Goal: Browse casually

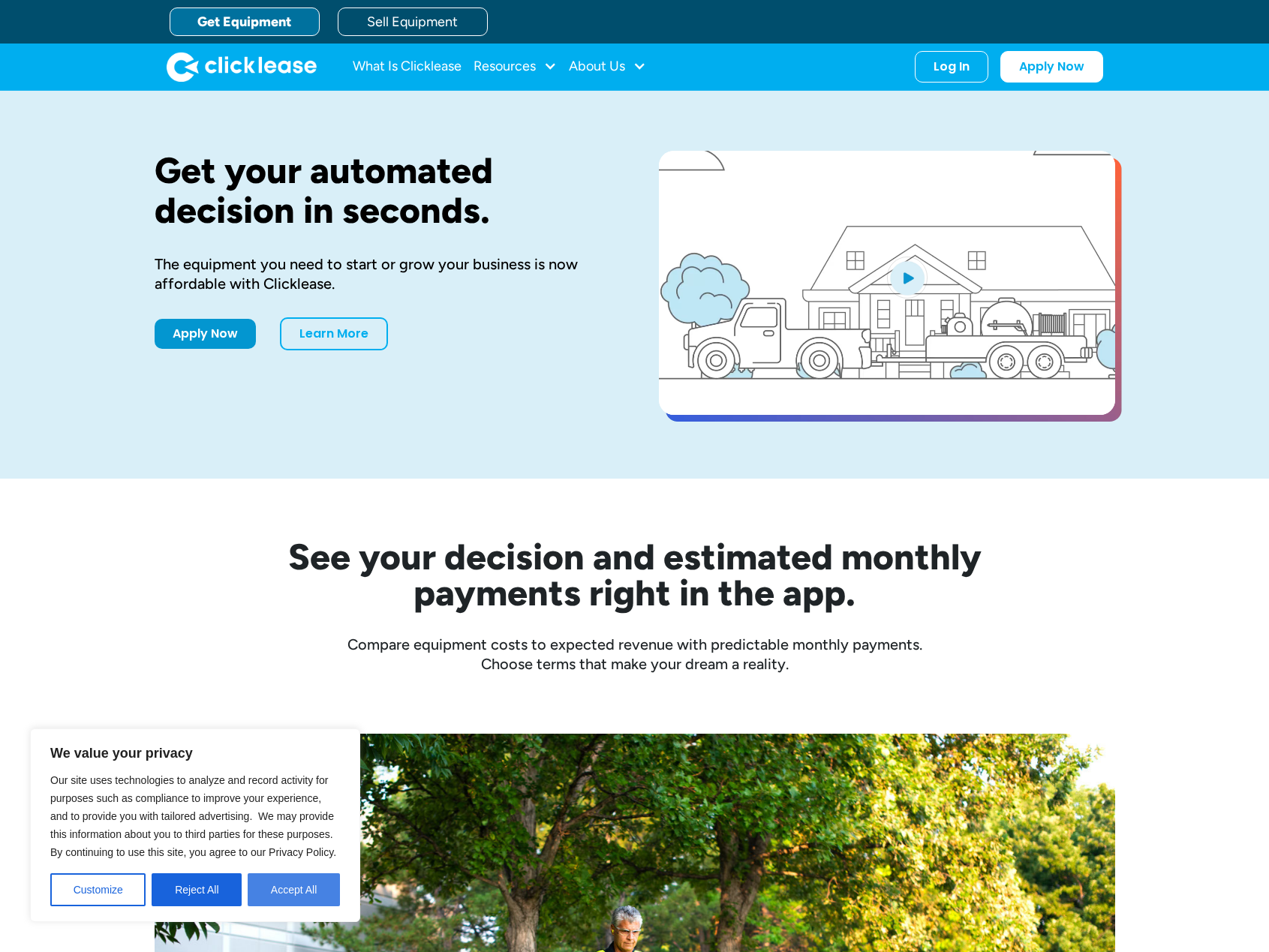
click at [300, 875] on button "Accept All" at bounding box center [293, 889] width 92 height 33
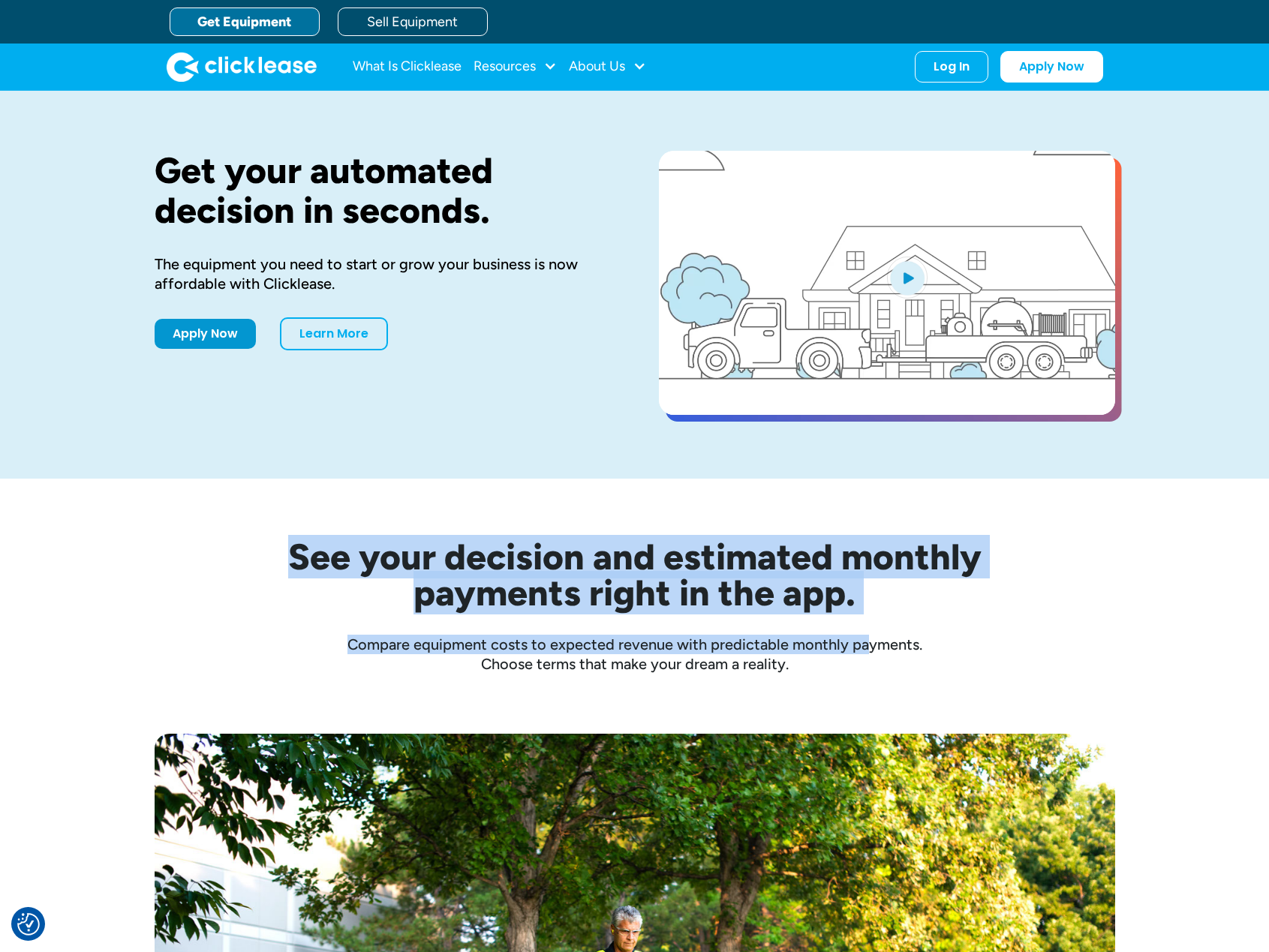
drag, startPoint x: 862, startPoint y: 634, endPoint x: 776, endPoint y: 527, distance: 137.3
click at [776, 527] on div "See your decision and estimated monthly payments right in the app. Compare equi…" at bounding box center [634, 576] width 960 height 195
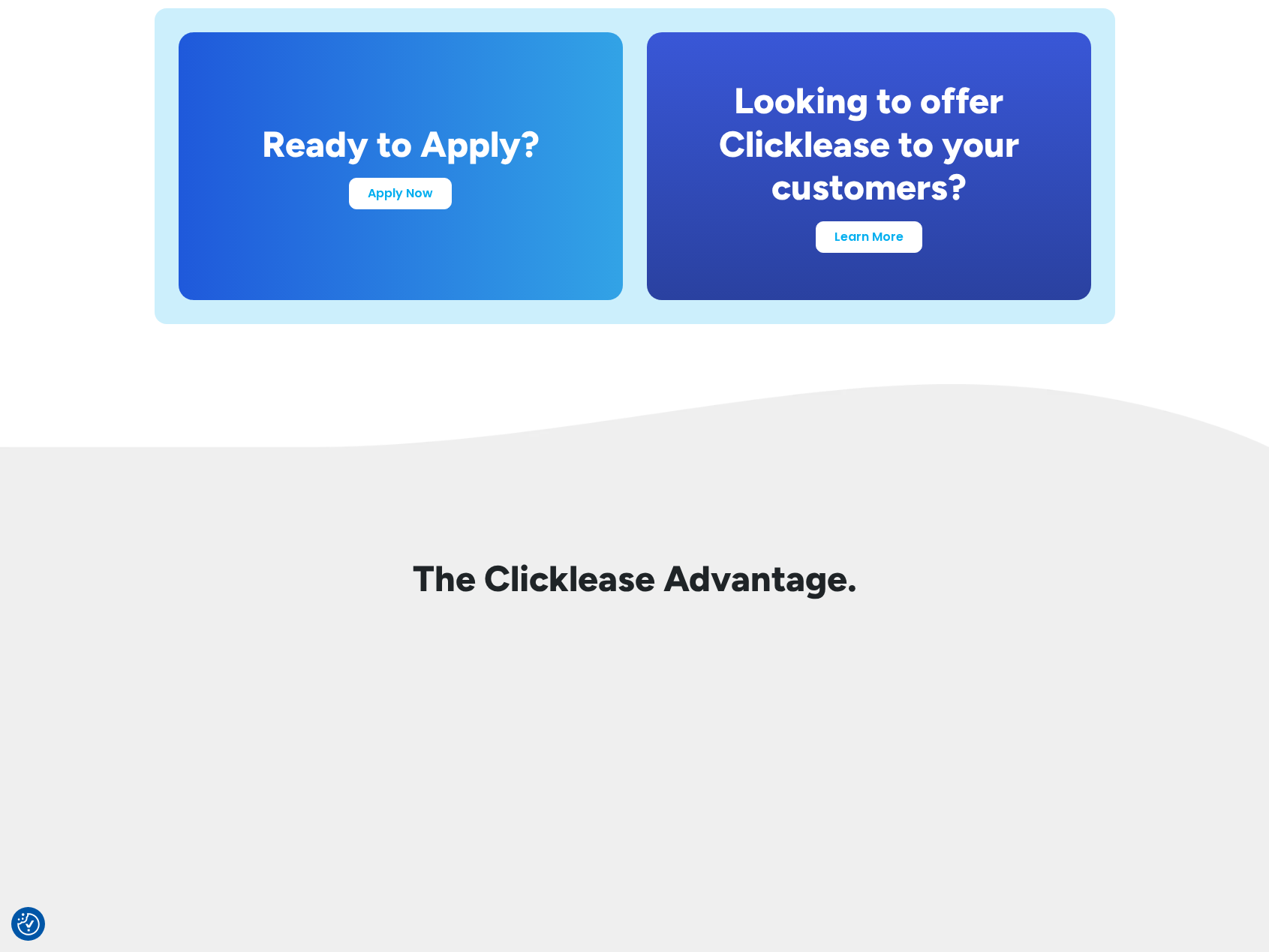
scroll to position [2997, 0]
